Goal: Information Seeking & Learning: Learn about a topic

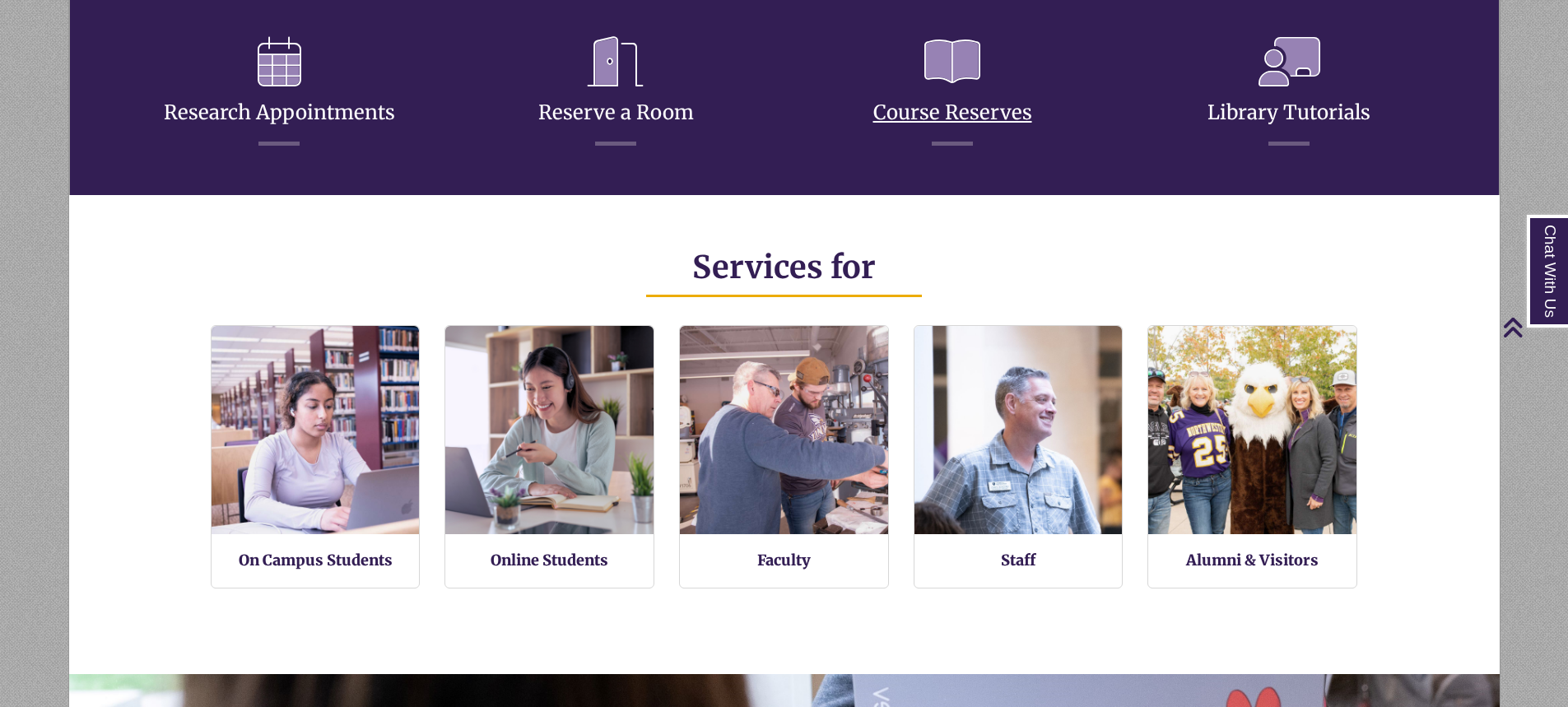
scroll to position [823, 0]
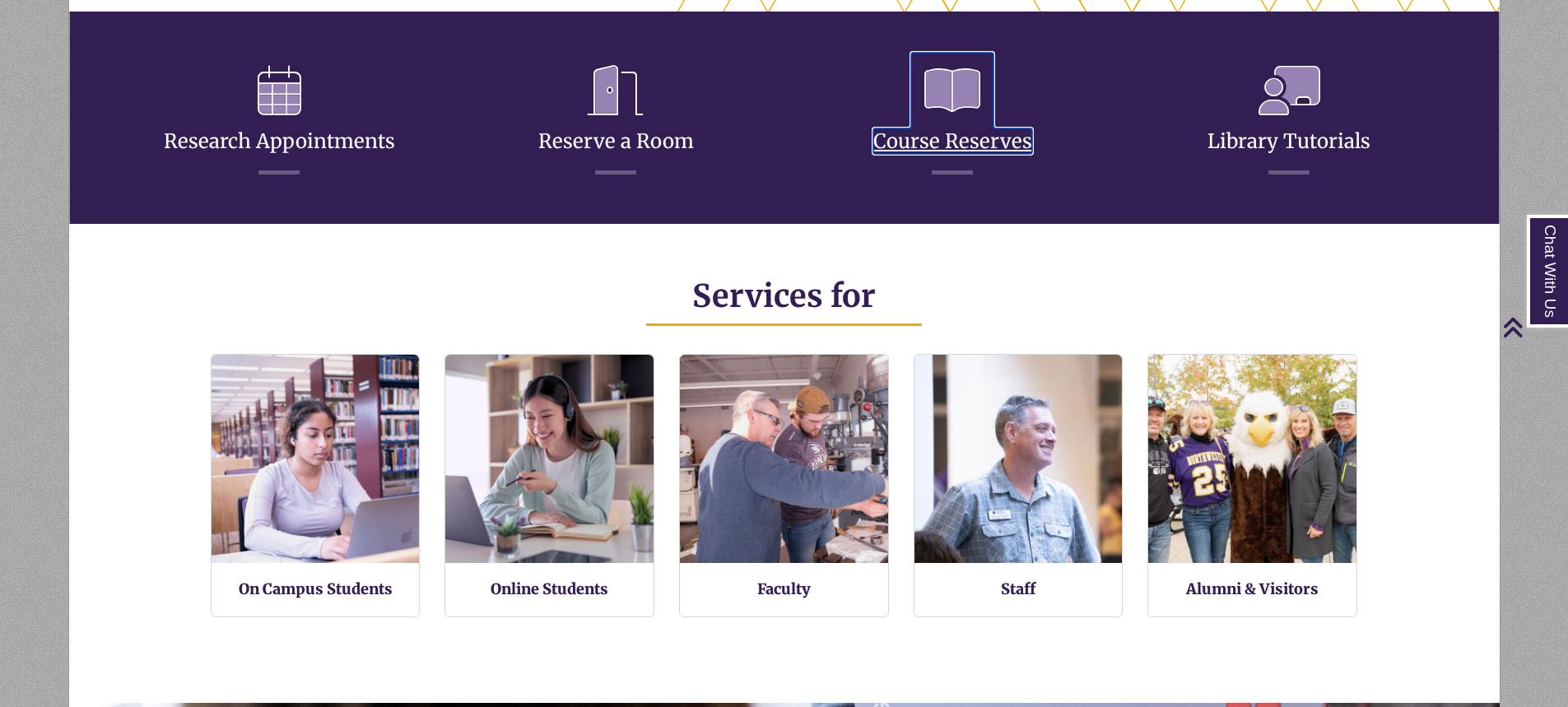
click at [949, 152] on link "Course Reserves" at bounding box center [952, 121] width 159 height 65
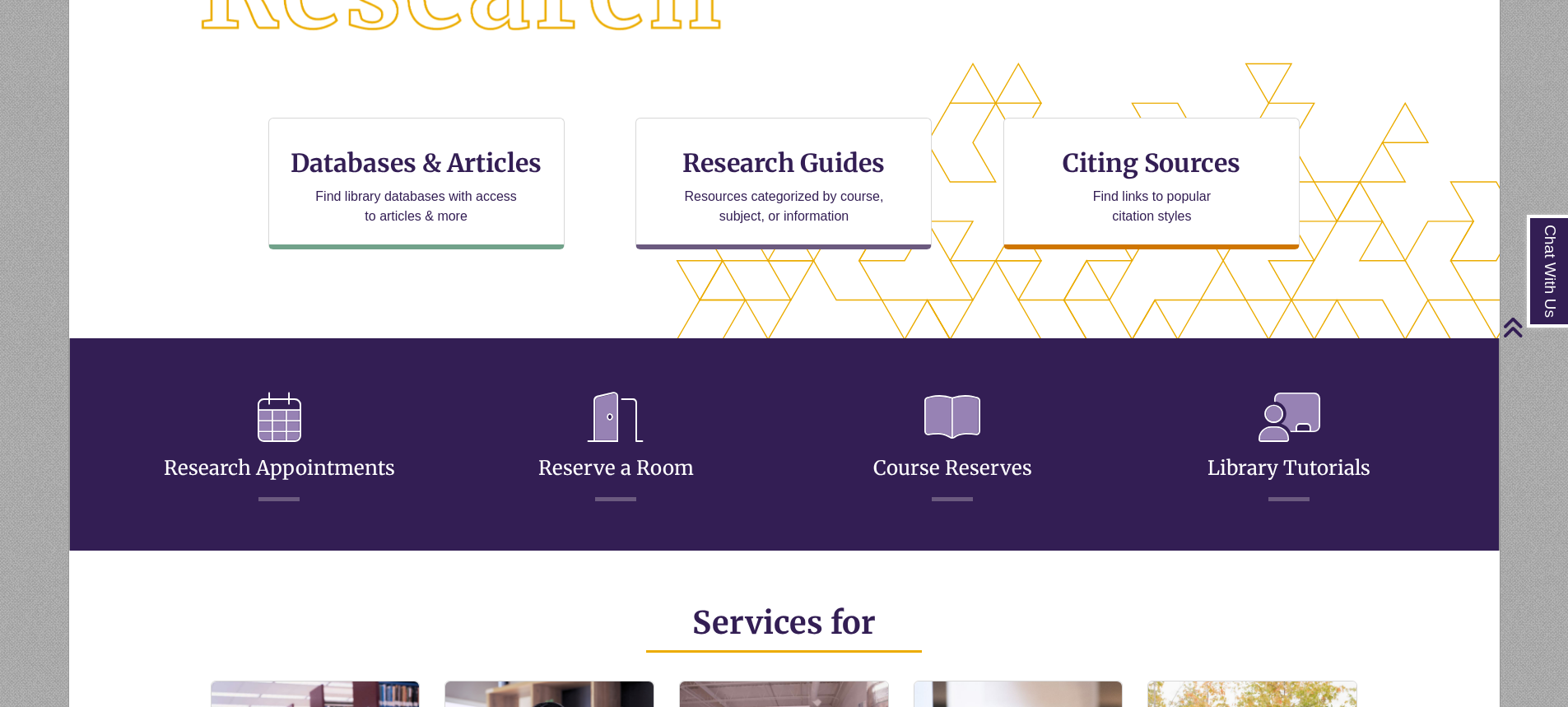
scroll to position [494, 0]
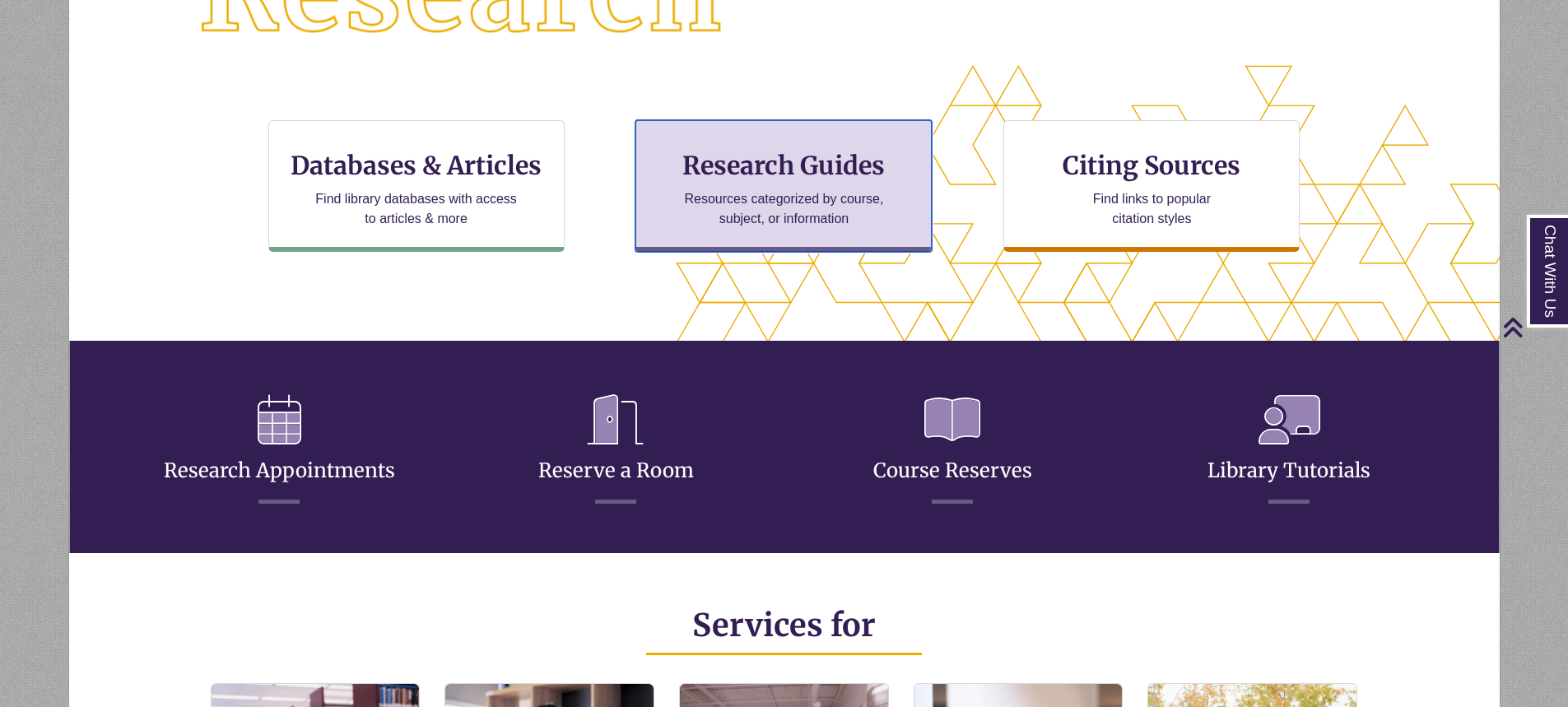
click at [807, 170] on h3 "Research Guides" at bounding box center [784, 165] width 268 height 31
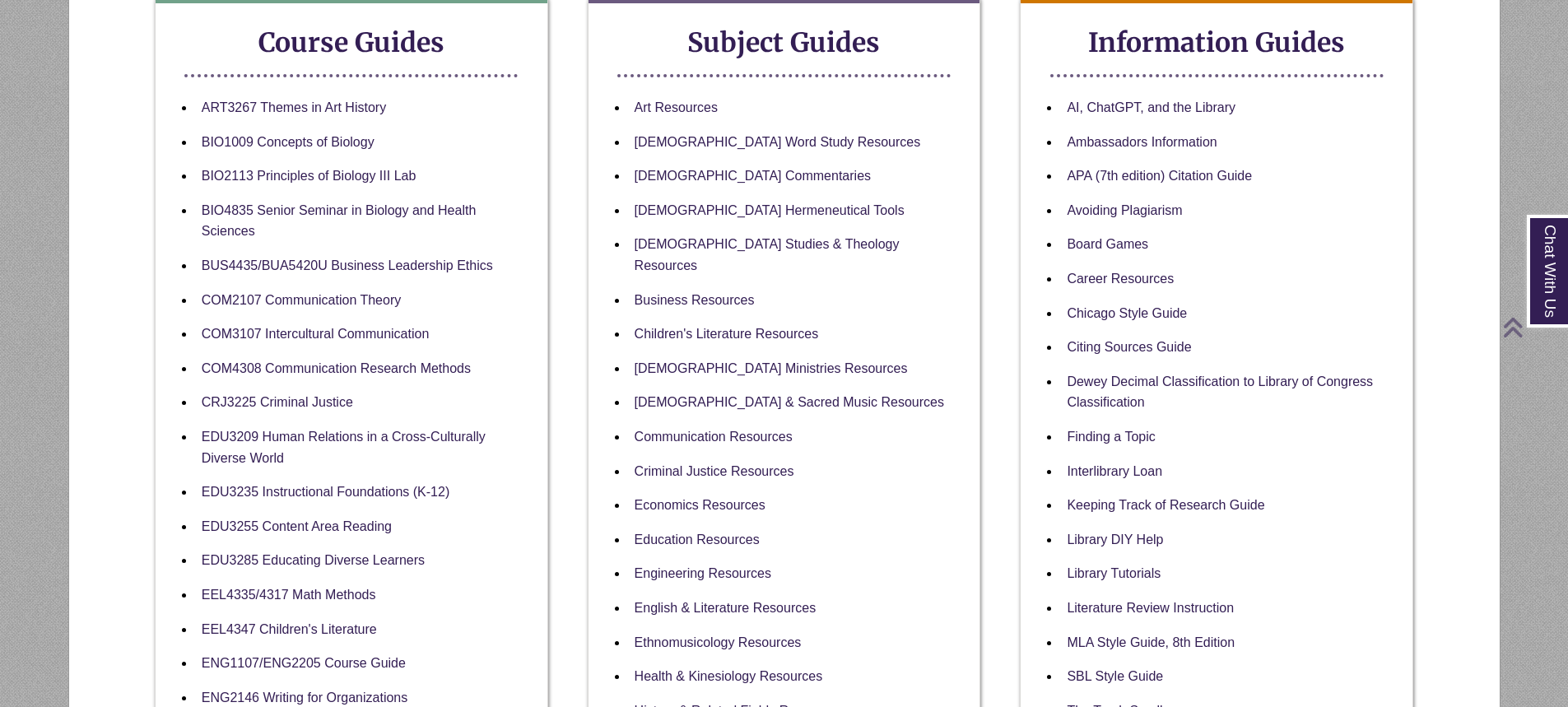
scroll to position [329, 0]
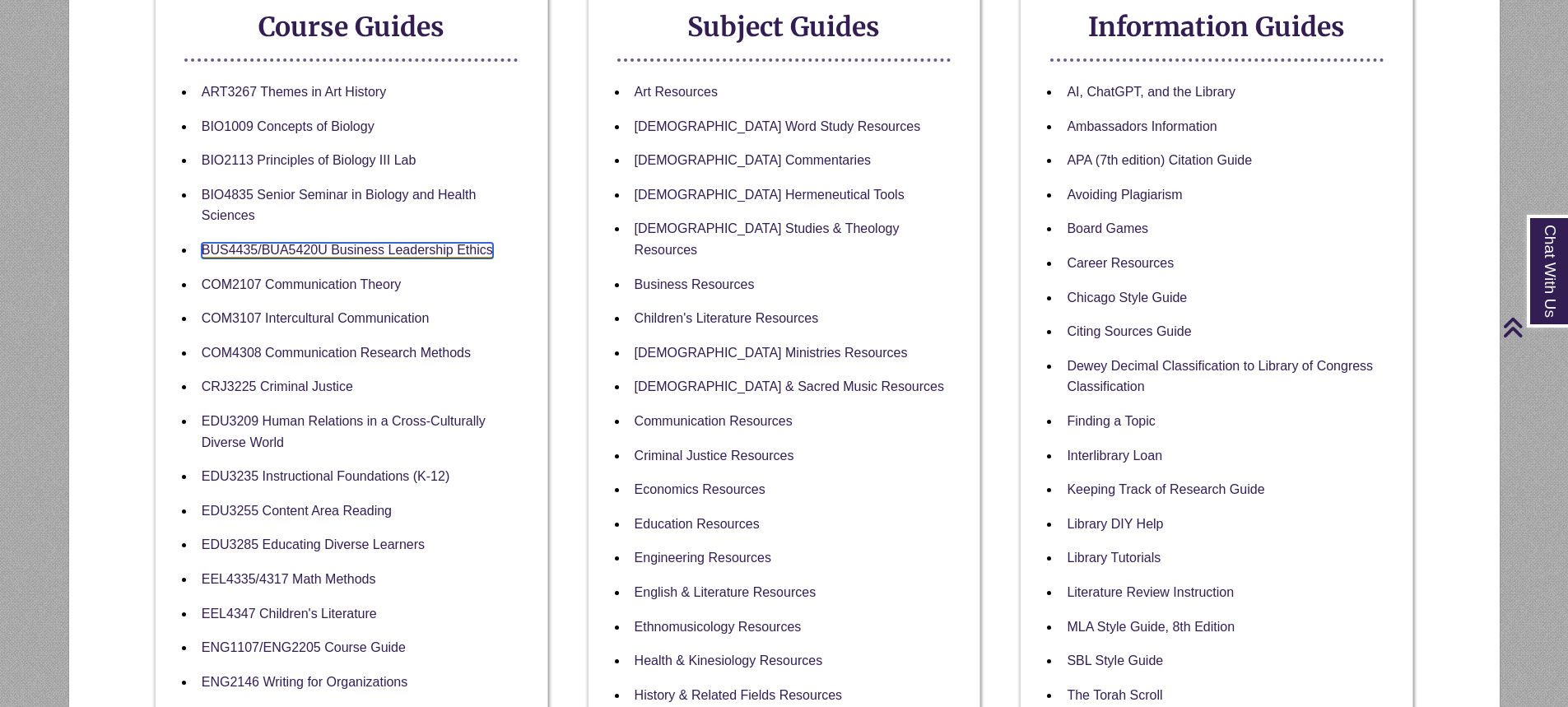
click at [316, 255] on link "BUS4435/BUA5420U Business Leadership Ethics" at bounding box center [347, 251] width 291 height 15
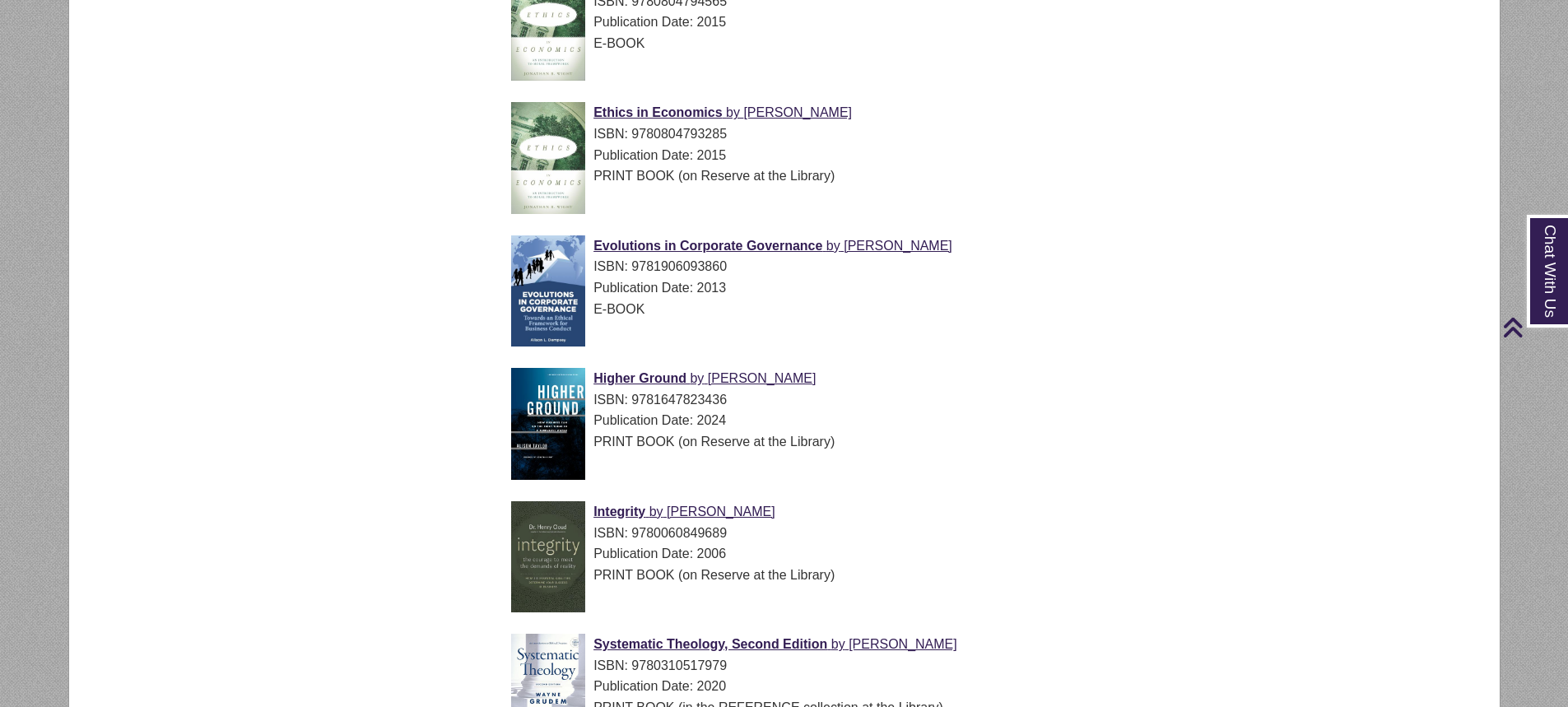
scroll to position [1564, 0]
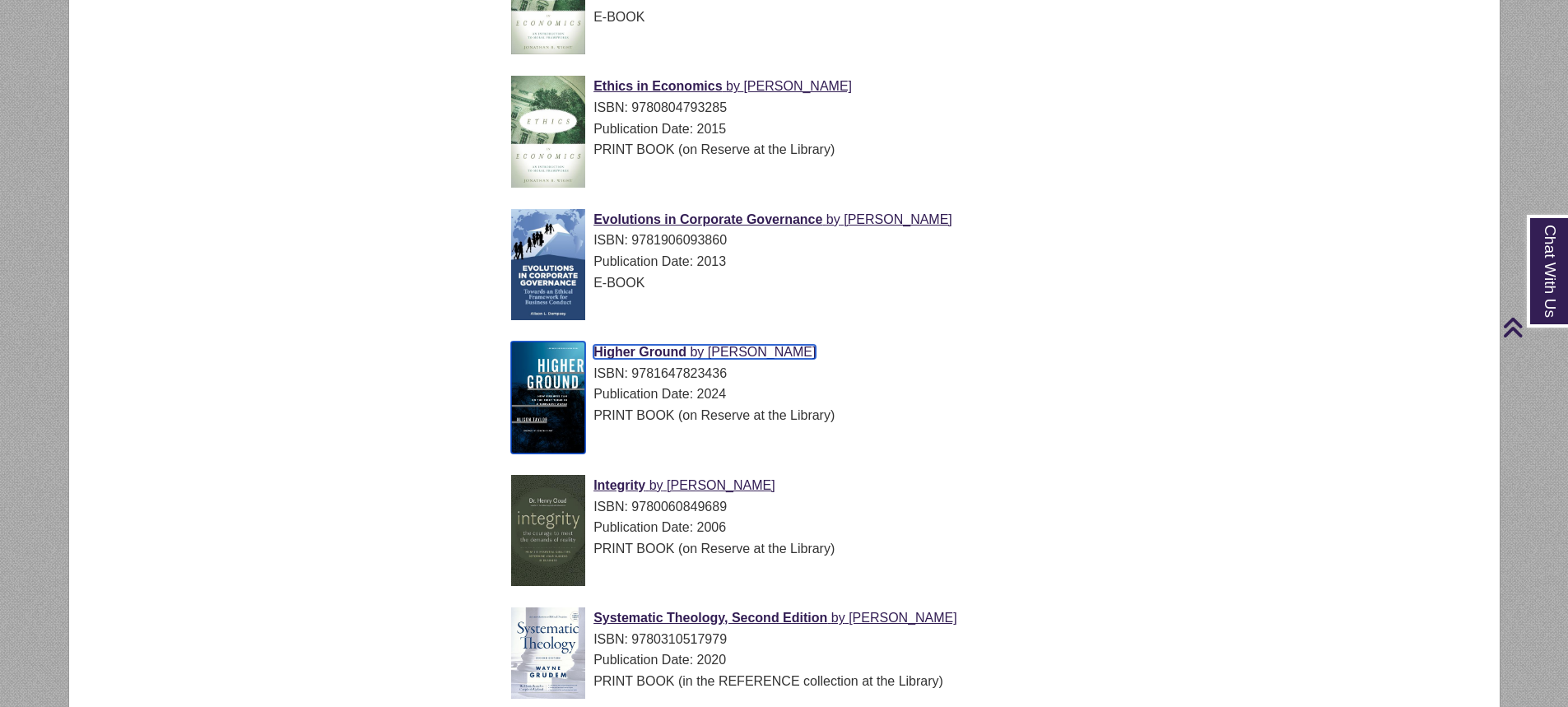
click at [686, 352] on span "Higher Ground" at bounding box center [640, 351] width 93 height 14
